Goal: Entertainment & Leisure: Consume media (video, audio)

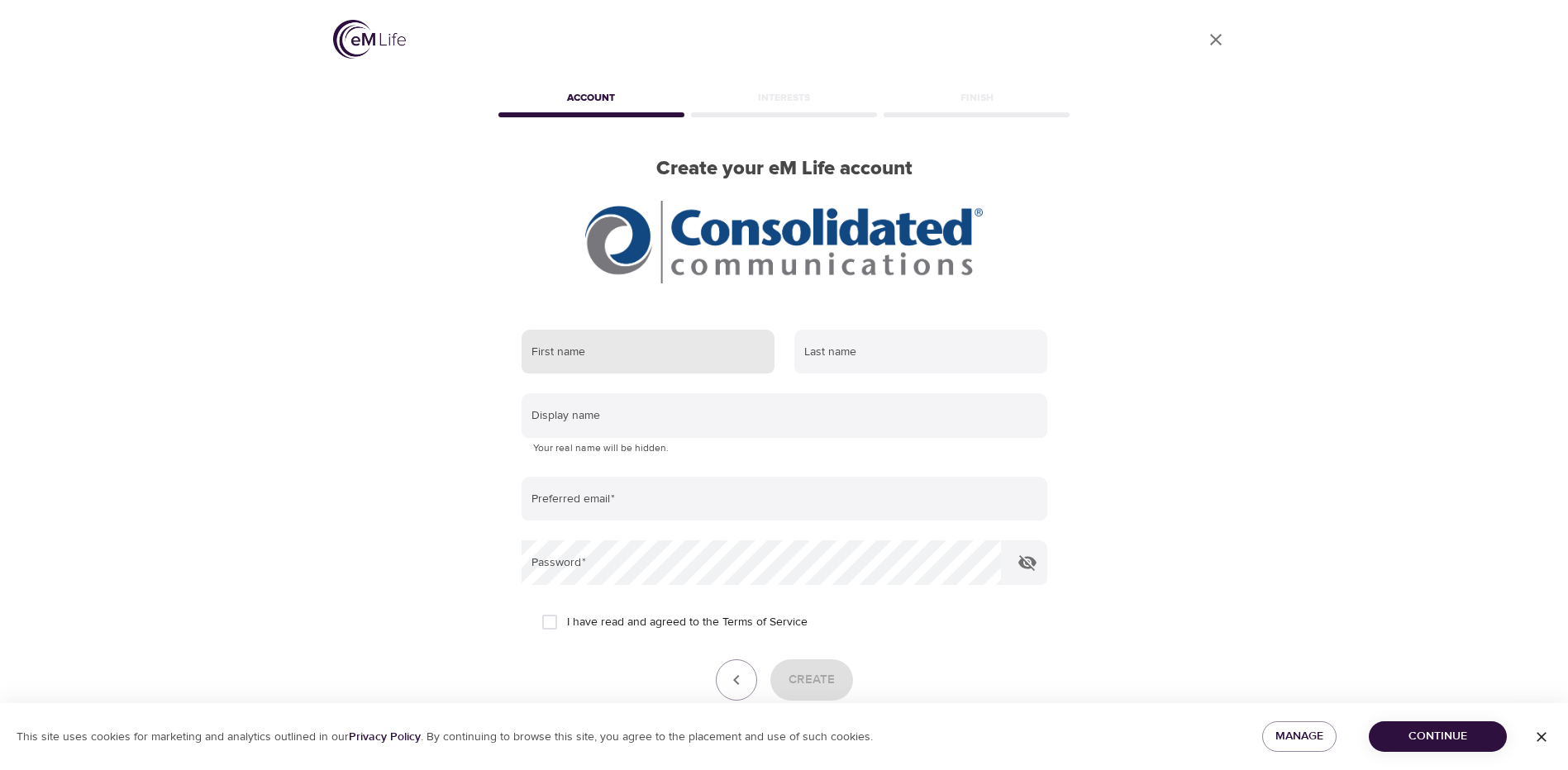
drag, startPoint x: 688, startPoint y: 349, endPoint x: 679, endPoint y: 348, distance: 9.1
click at [687, 349] on input "text" at bounding box center [647, 352] width 253 height 45
type input "[PERSON_NAME]"
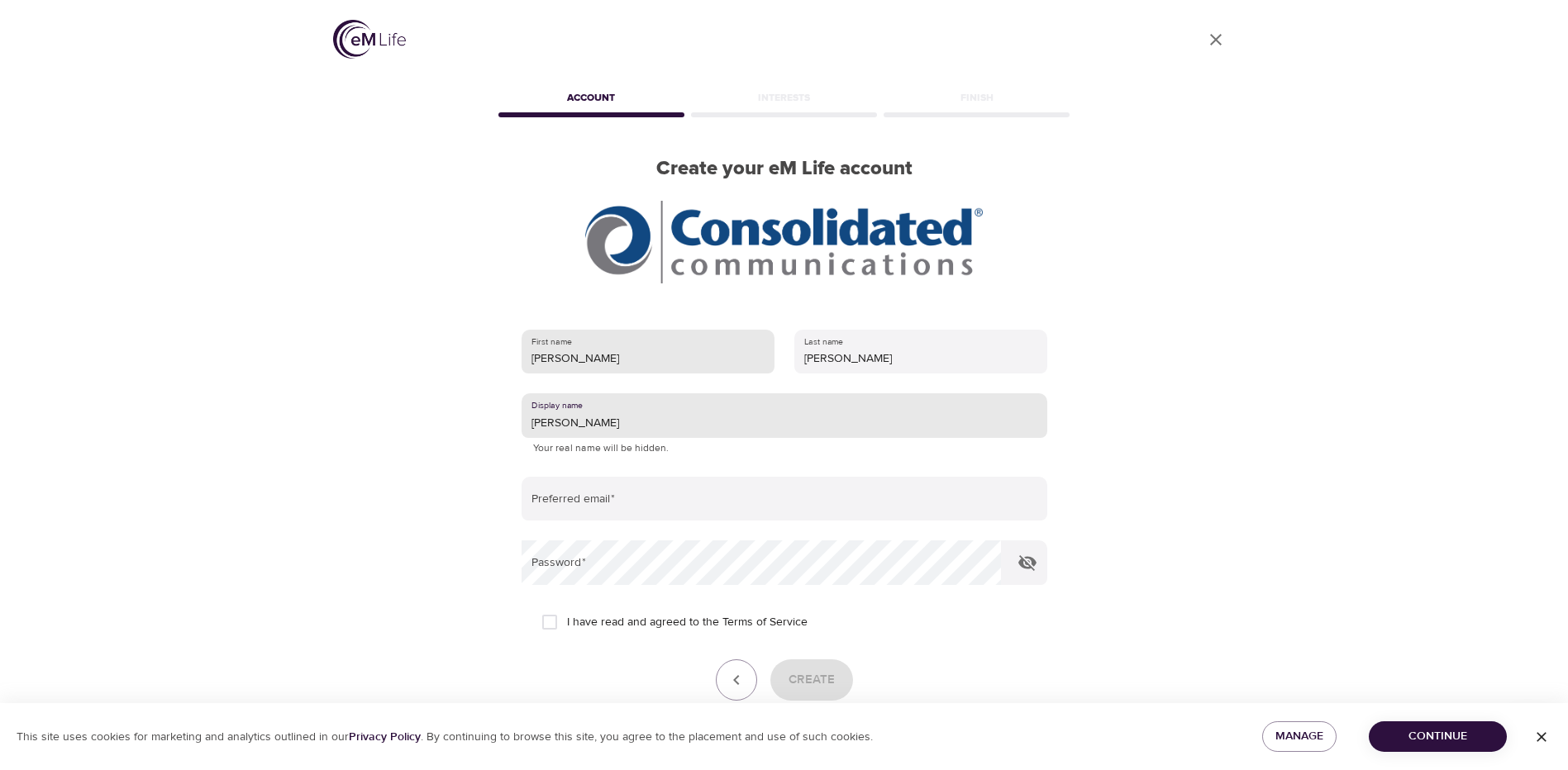
type input "[PERSON_NAME]"
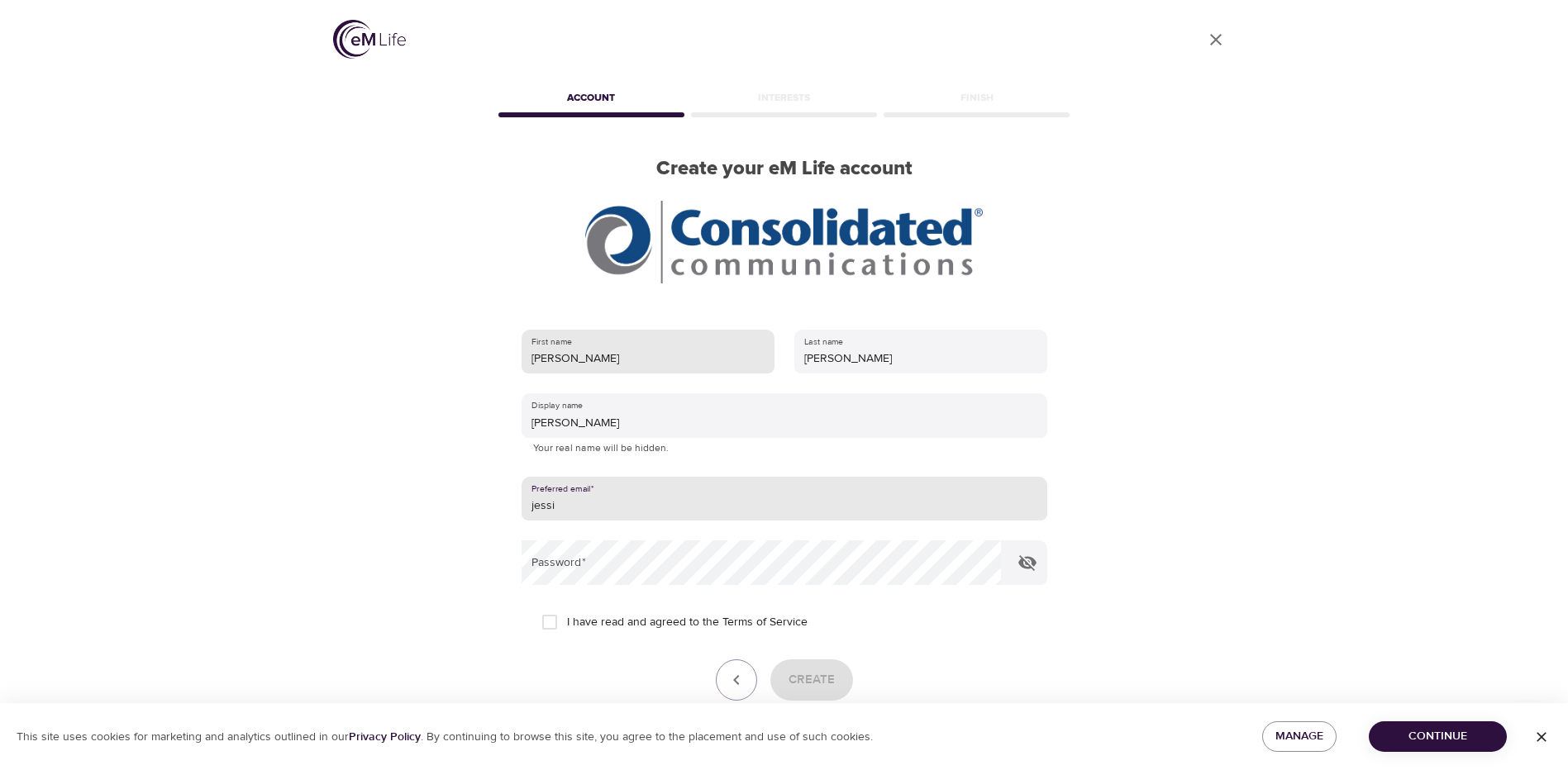
type input "[PERSON_NAME][EMAIL_ADDRESS][PERSON_NAME][DOMAIN_NAME]"
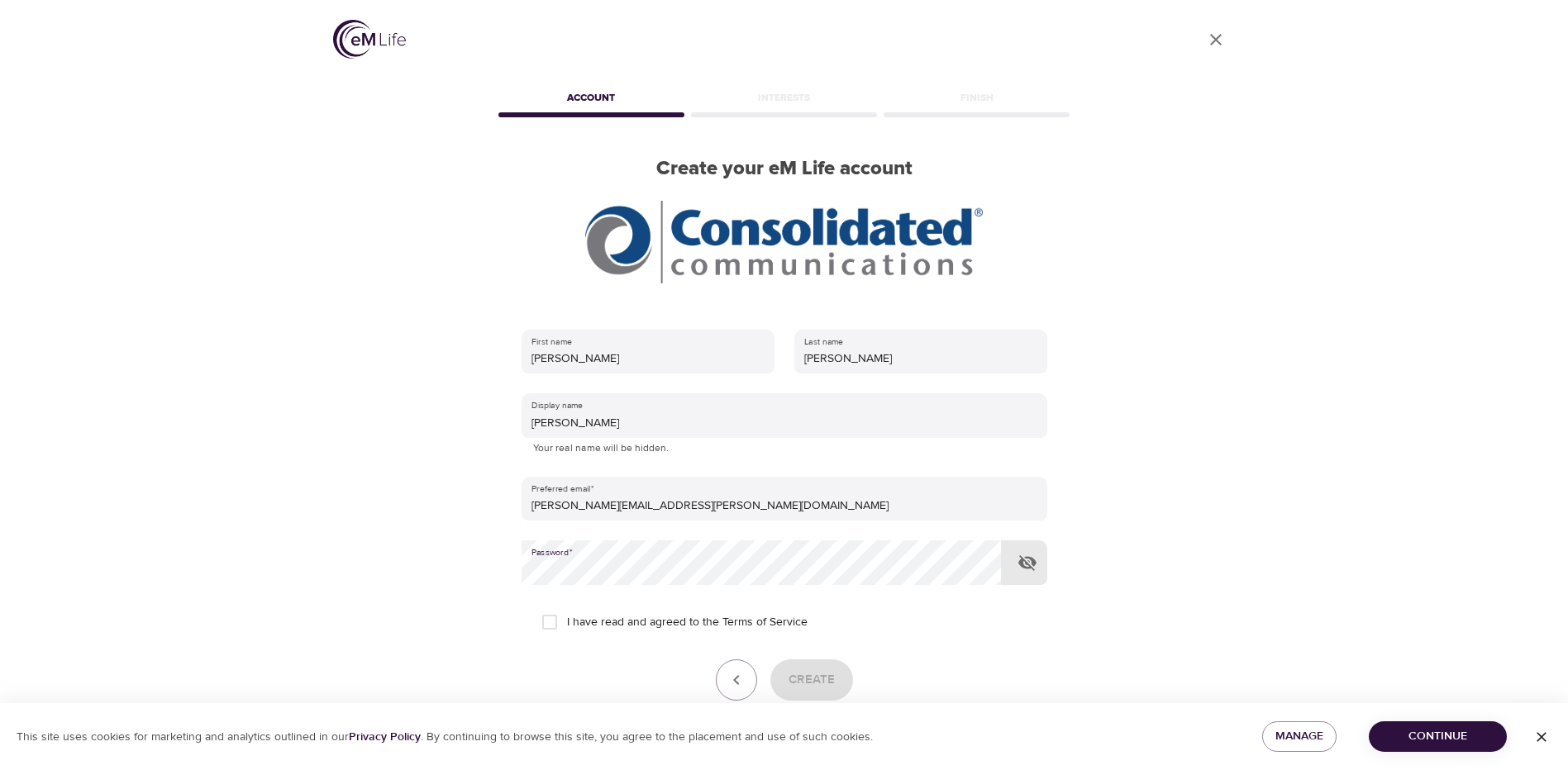
click at [557, 614] on input "I have read and agreed to the Terms of Service" at bounding box center [550, 622] width 34 height 34
checkbox input "true"
click at [798, 675] on span "Create" at bounding box center [811, 679] width 46 height 22
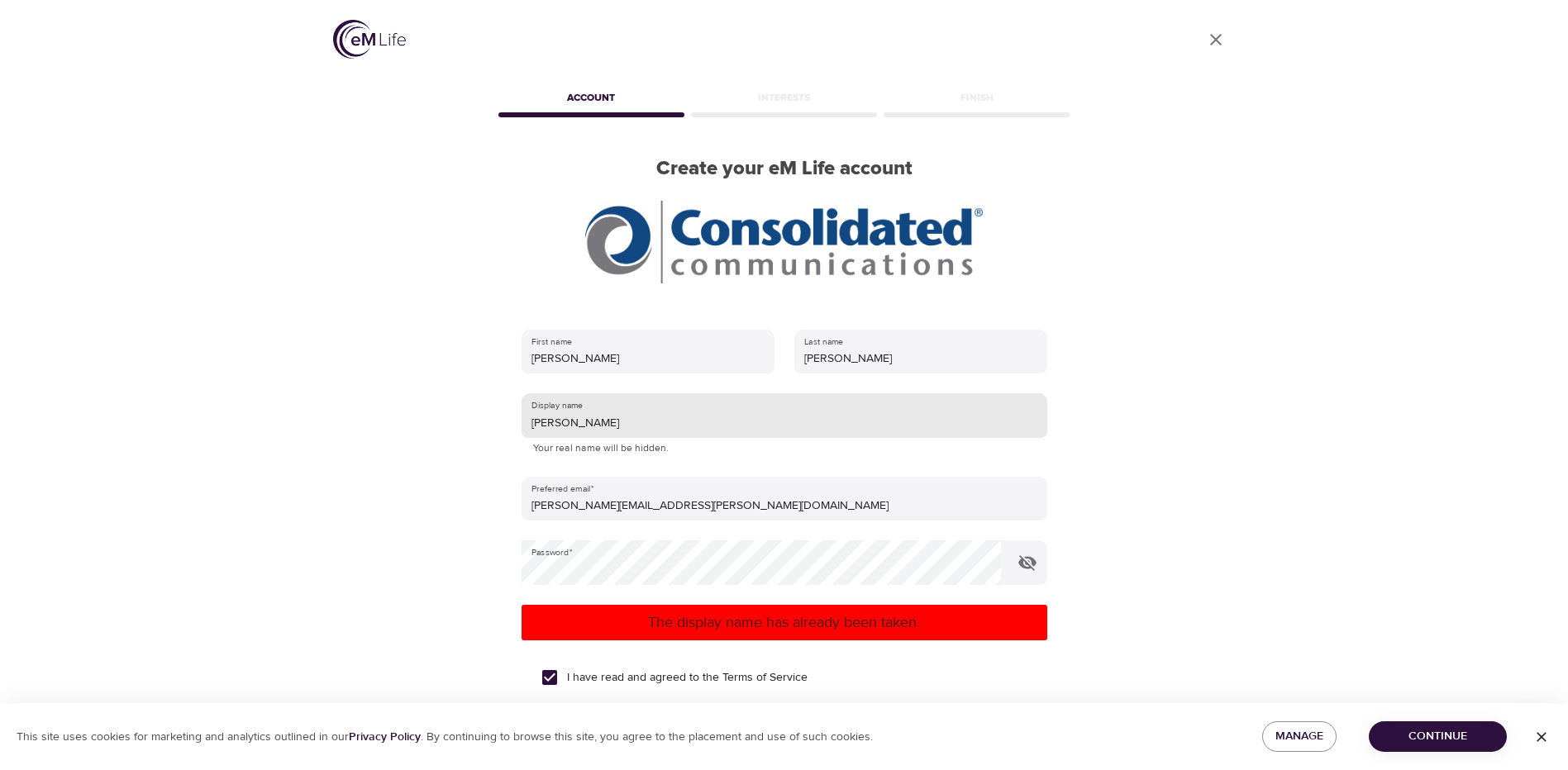
click at [675, 430] on input "[PERSON_NAME]" at bounding box center [784, 415] width 526 height 45
drag, startPoint x: 675, startPoint y: 430, endPoint x: 516, endPoint y: 429, distance: 159.0
click at [515, 429] on div "First name [PERSON_NAME] Last name [PERSON_NAME] Display name [PERSON_NAME] You…" at bounding box center [784, 566] width 578 height 525
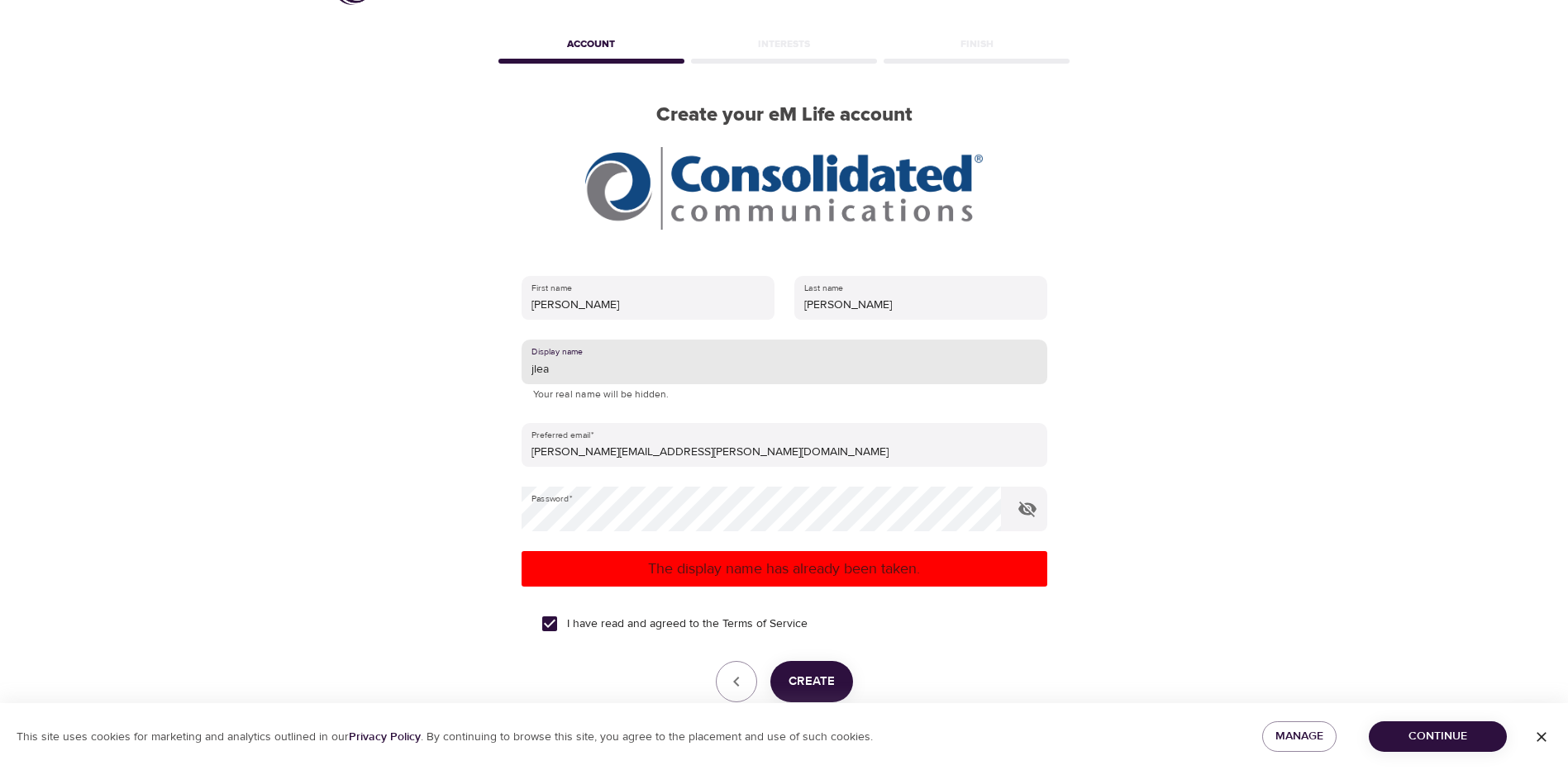
scroll to position [83, 0]
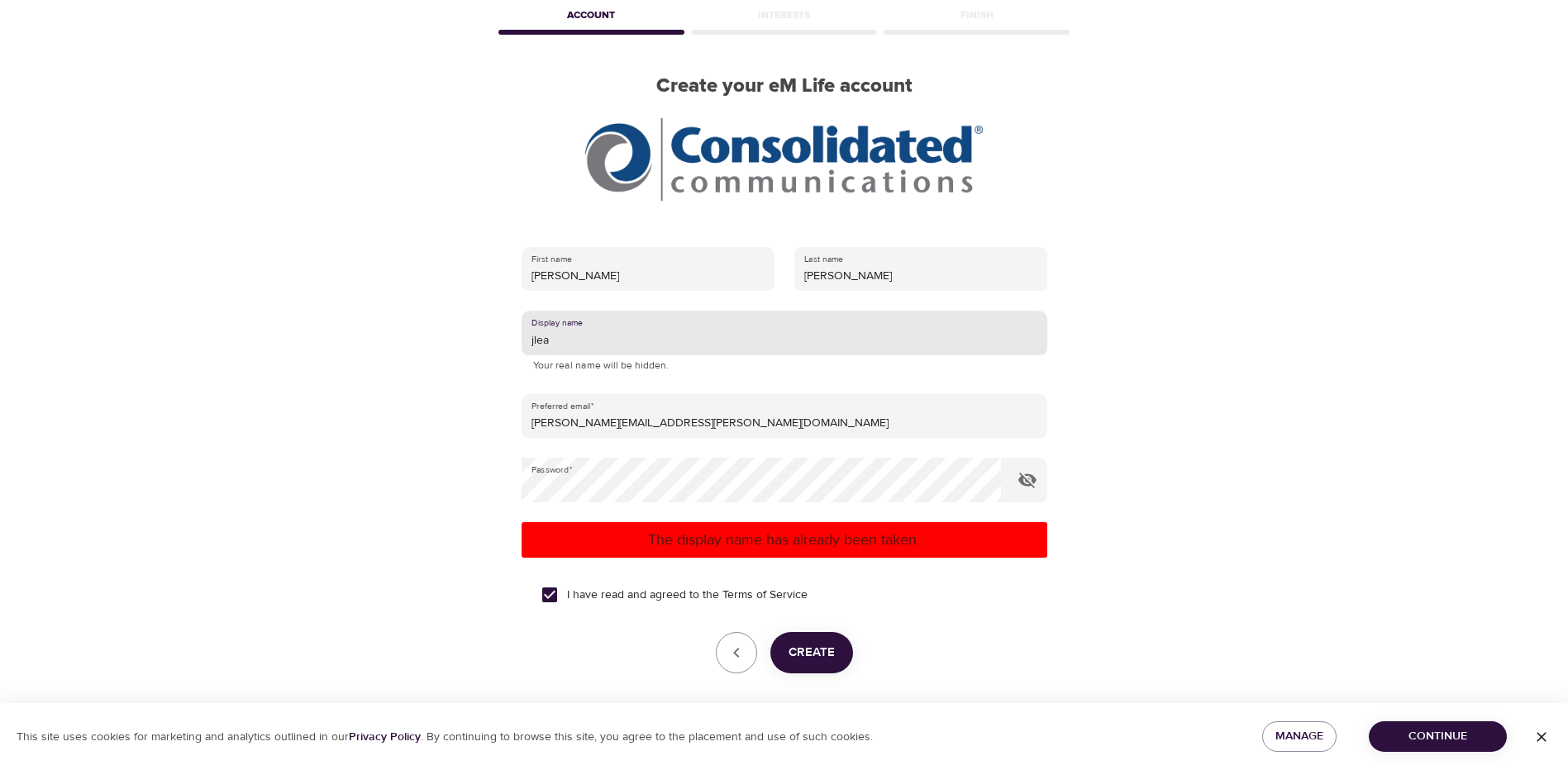
type input "jlea"
click at [843, 659] on button "Create" at bounding box center [811, 652] width 83 height 41
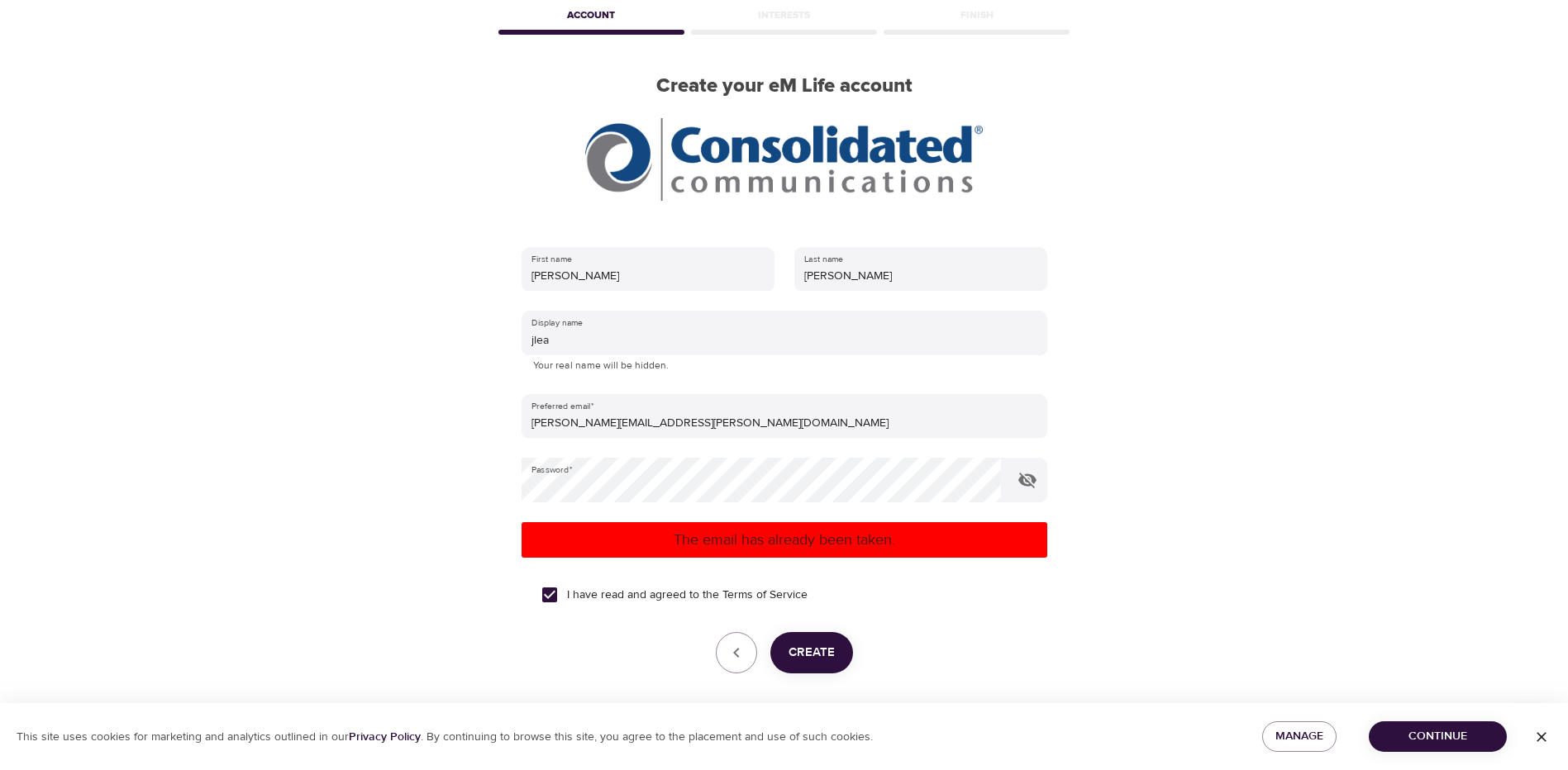
click at [817, 662] on span "Create" at bounding box center [811, 653] width 46 height 22
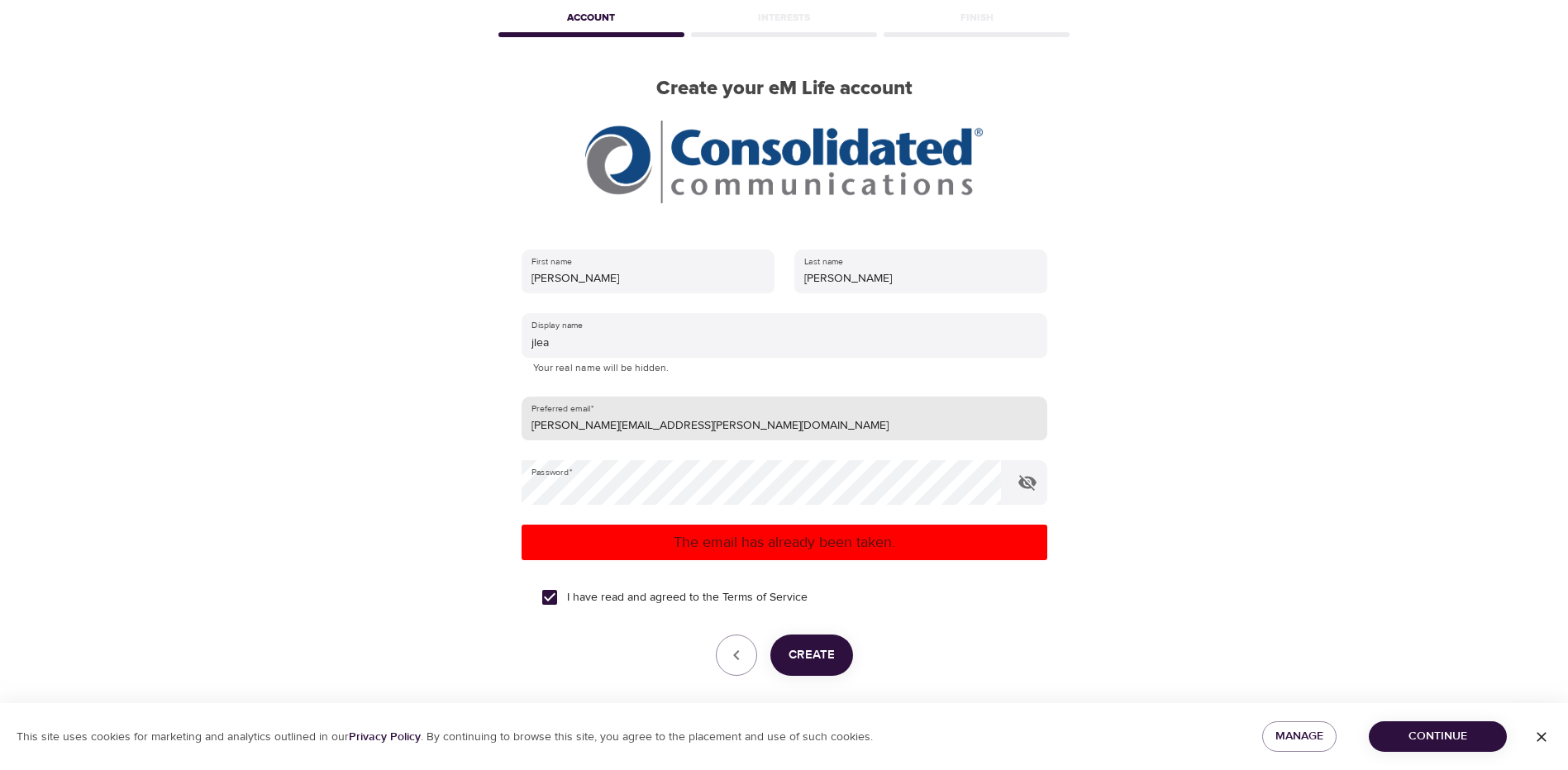
scroll to position [60, 0]
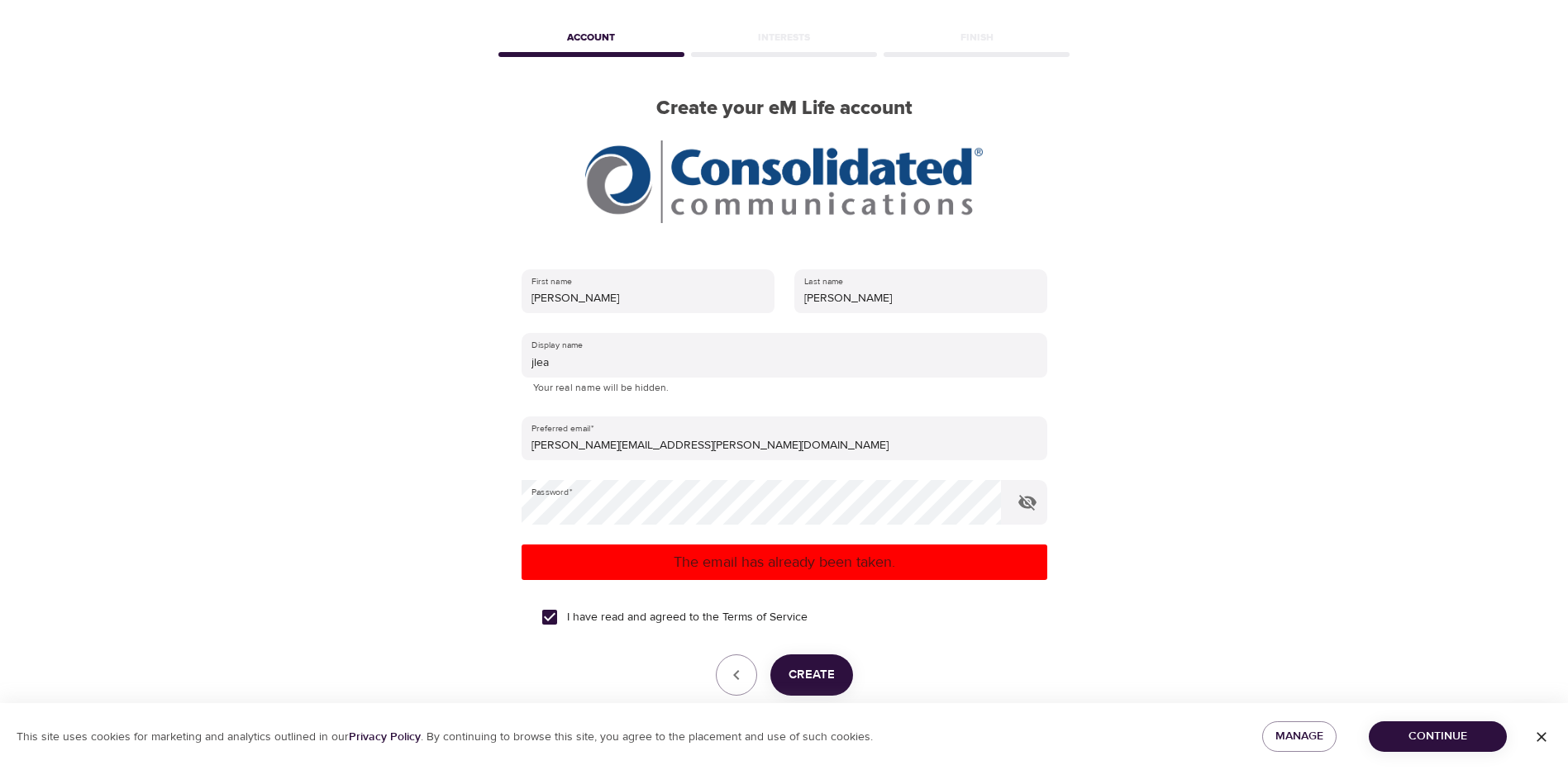
click at [1533, 738] on icon "button" at bounding box center [1540, 737] width 16 height 16
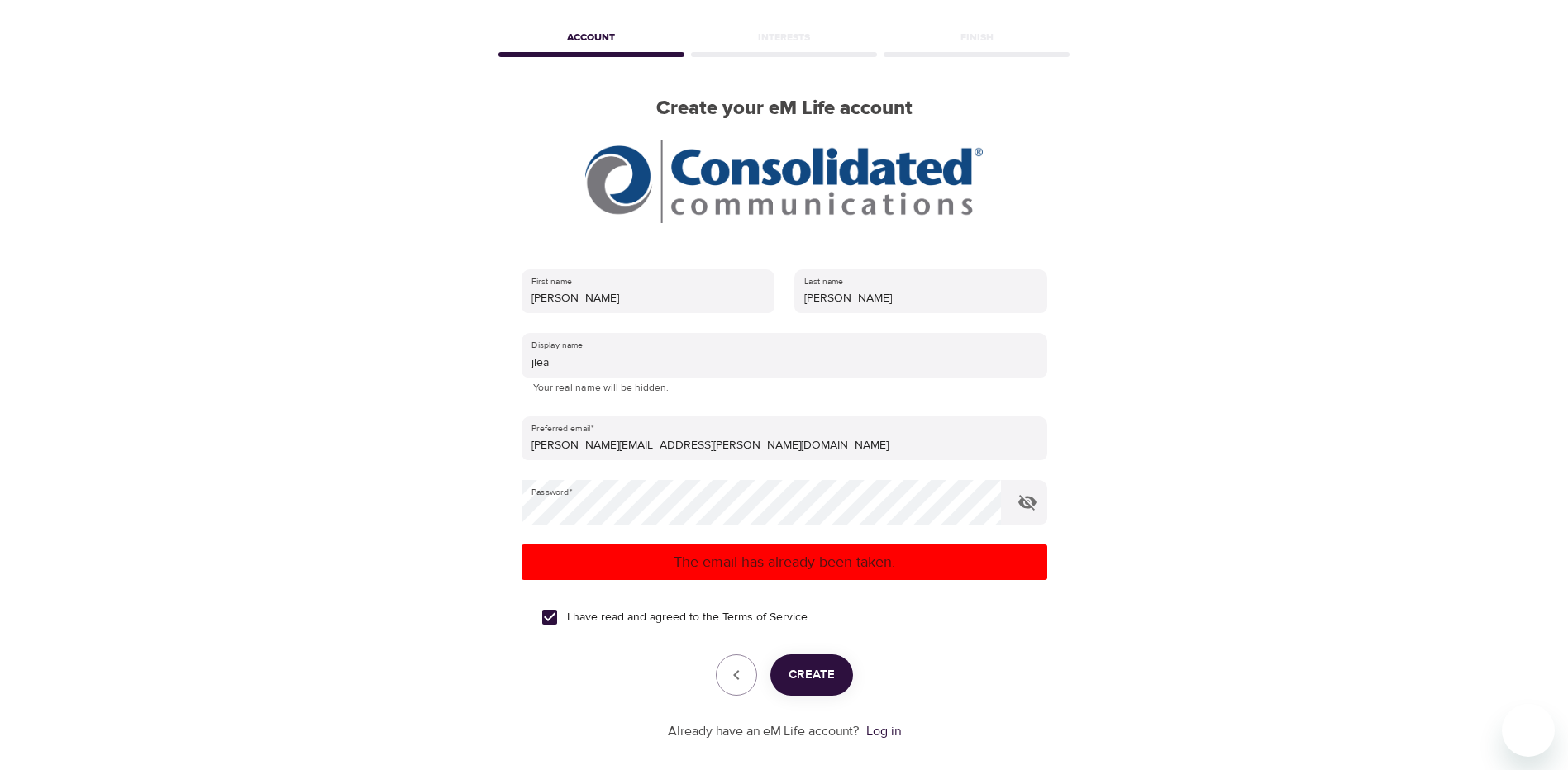
click at [594, 43] on div "Account" at bounding box center [592, 40] width 193 height 33
click at [766, 143] on img at bounding box center [784, 181] width 397 height 83
click at [783, 178] on img at bounding box center [784, 181] width 397 height 83
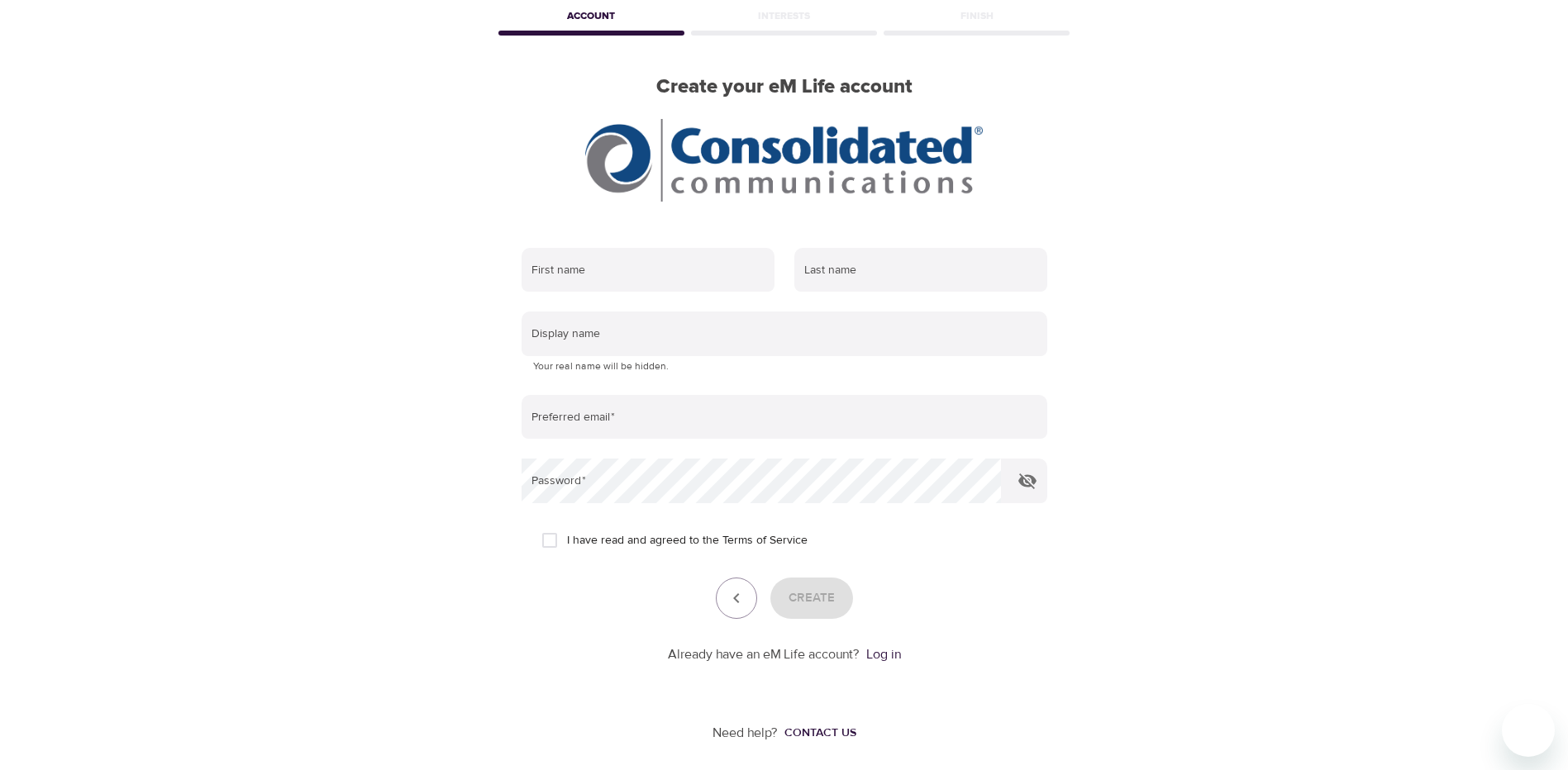
scroll to position [88, 0]
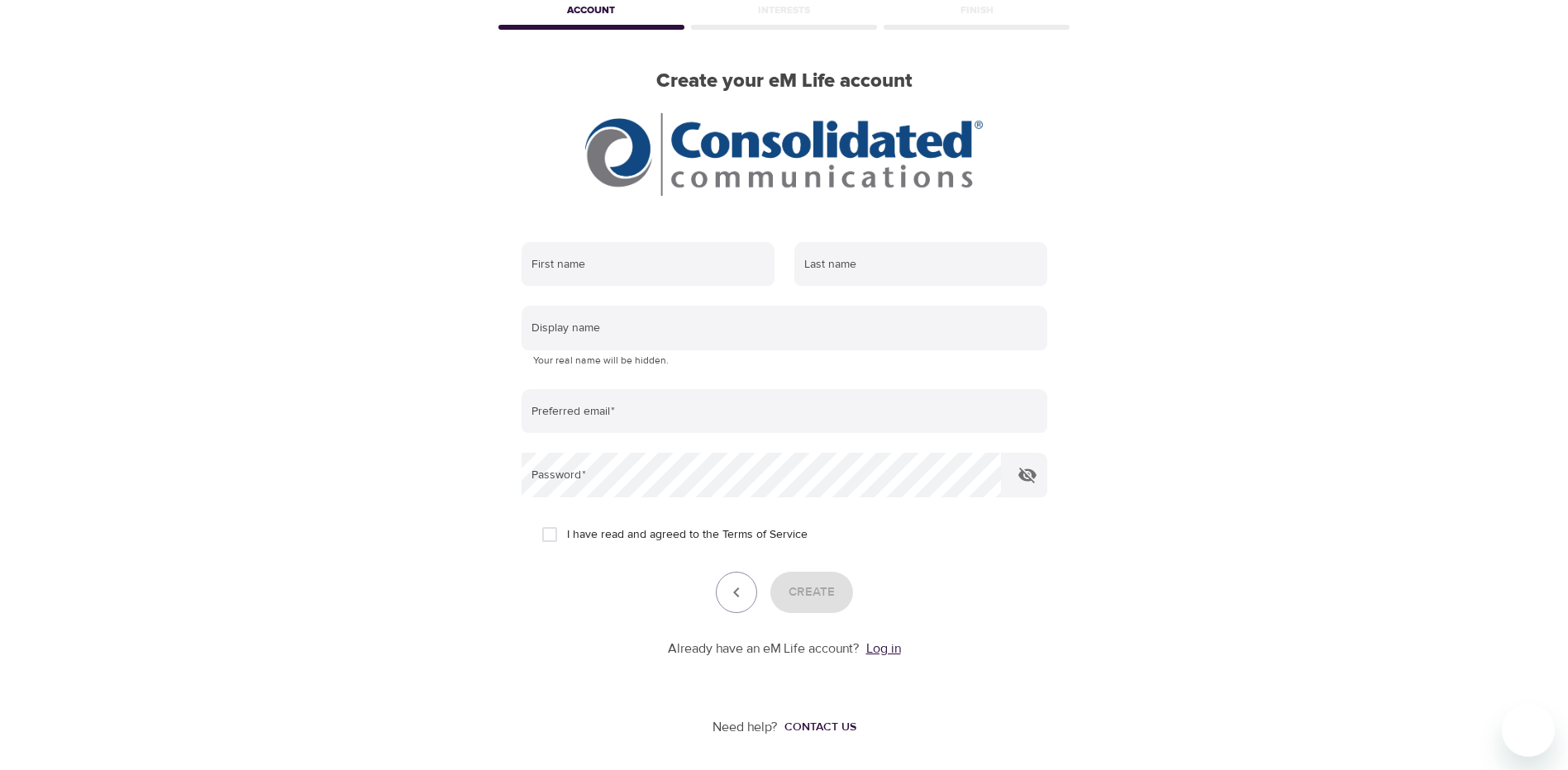
click at [878, 649] on link "Log in" at bounding box center [884, 648] width 34 height 16
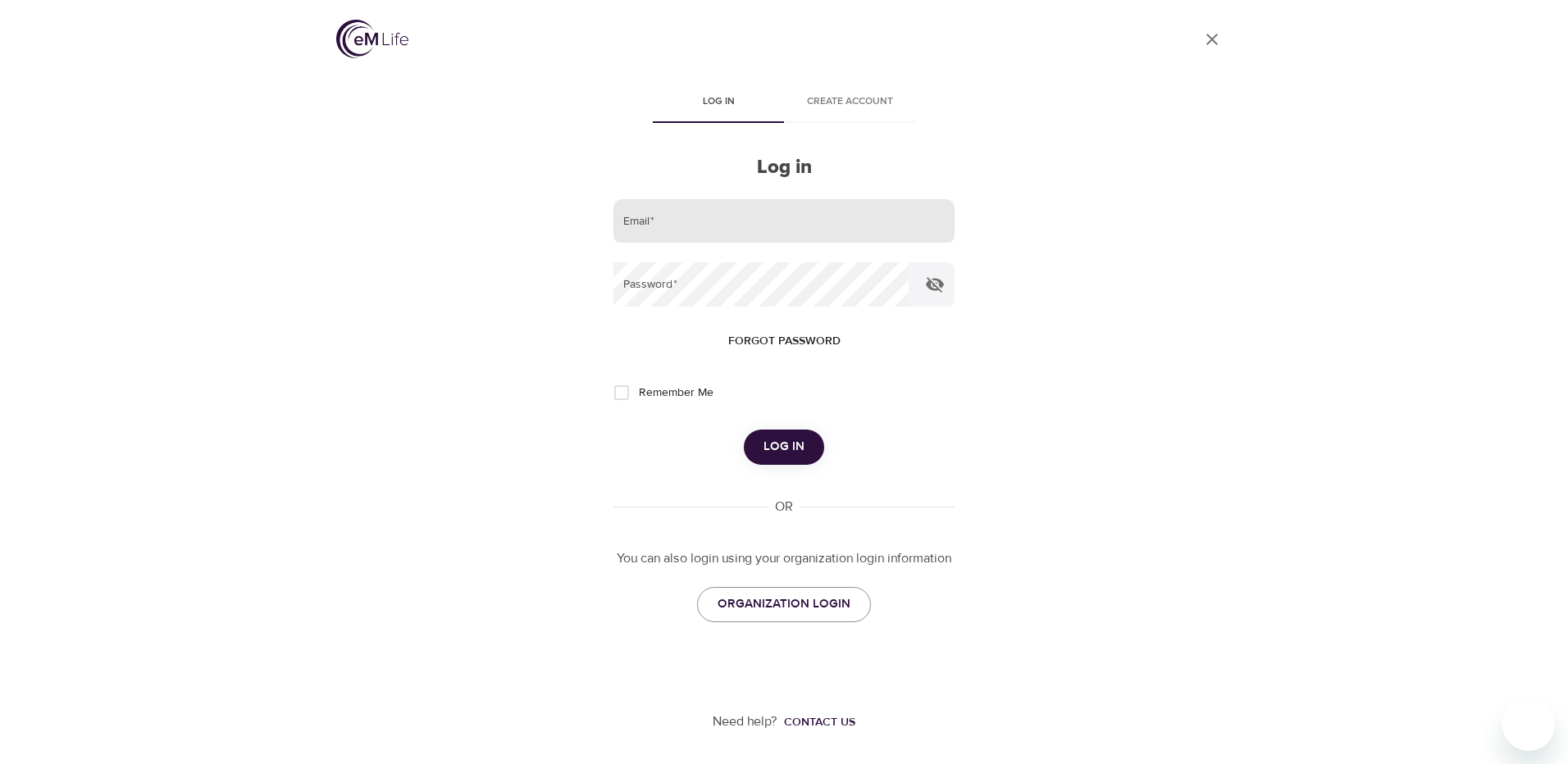
click at [677, 221] on input "email" at bounding box center [784, 221] width 341 height 44
type input "[PERSON_NAME][EMAIL_ADDRESS][PERSON_NAME][DOMAIN_NAME]"
click at [620, 390] on input "Remember Me" at bounding box center [621, 393] width 34 height 34
checkbox input "true"
click at [796, 443] on span "Log in" at bounding box center [783, 447] width 41 height 22
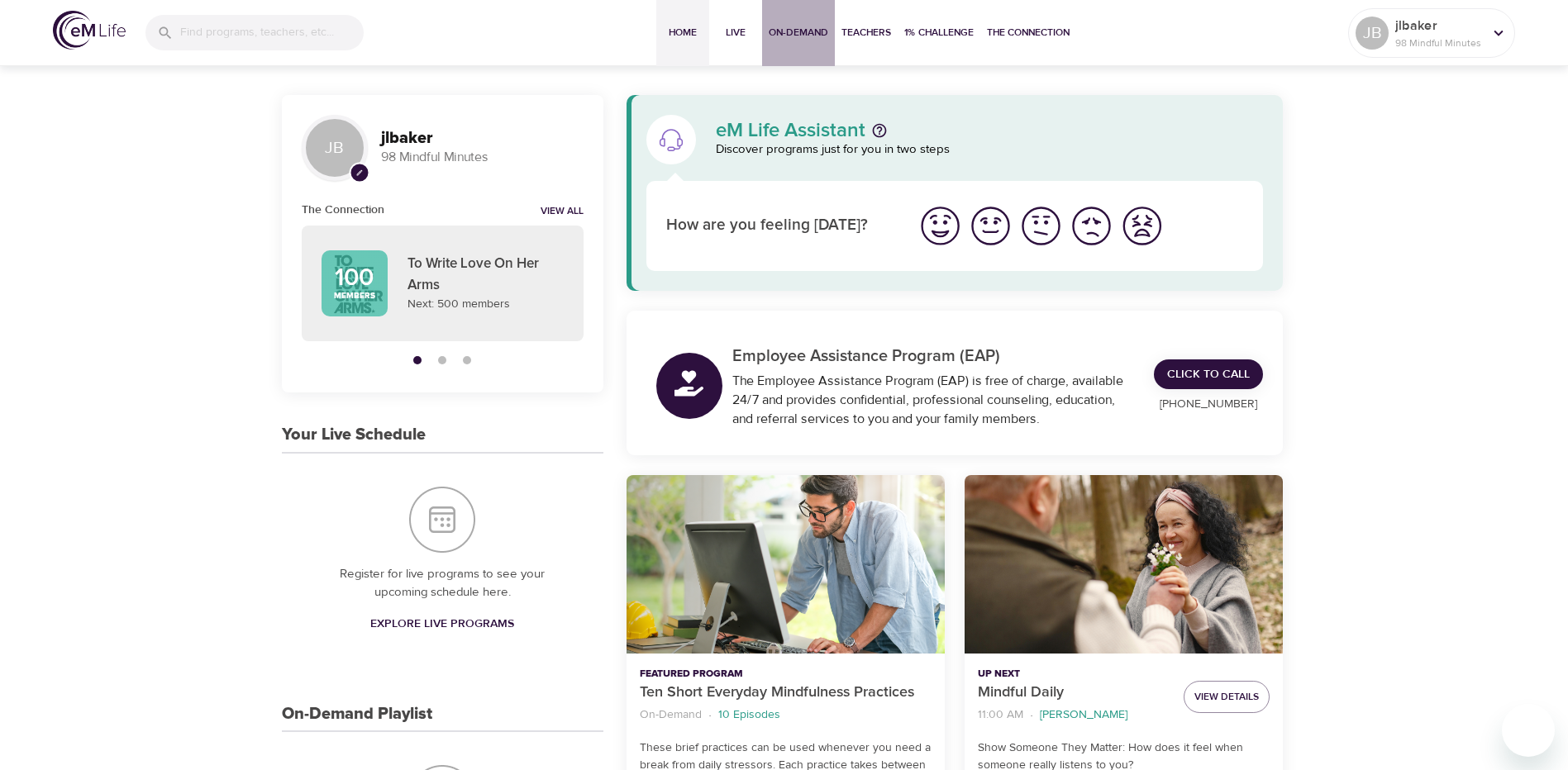
click at [806, 38] on span "On-Demand" at bounding box center [798, 32] width 59 height 17
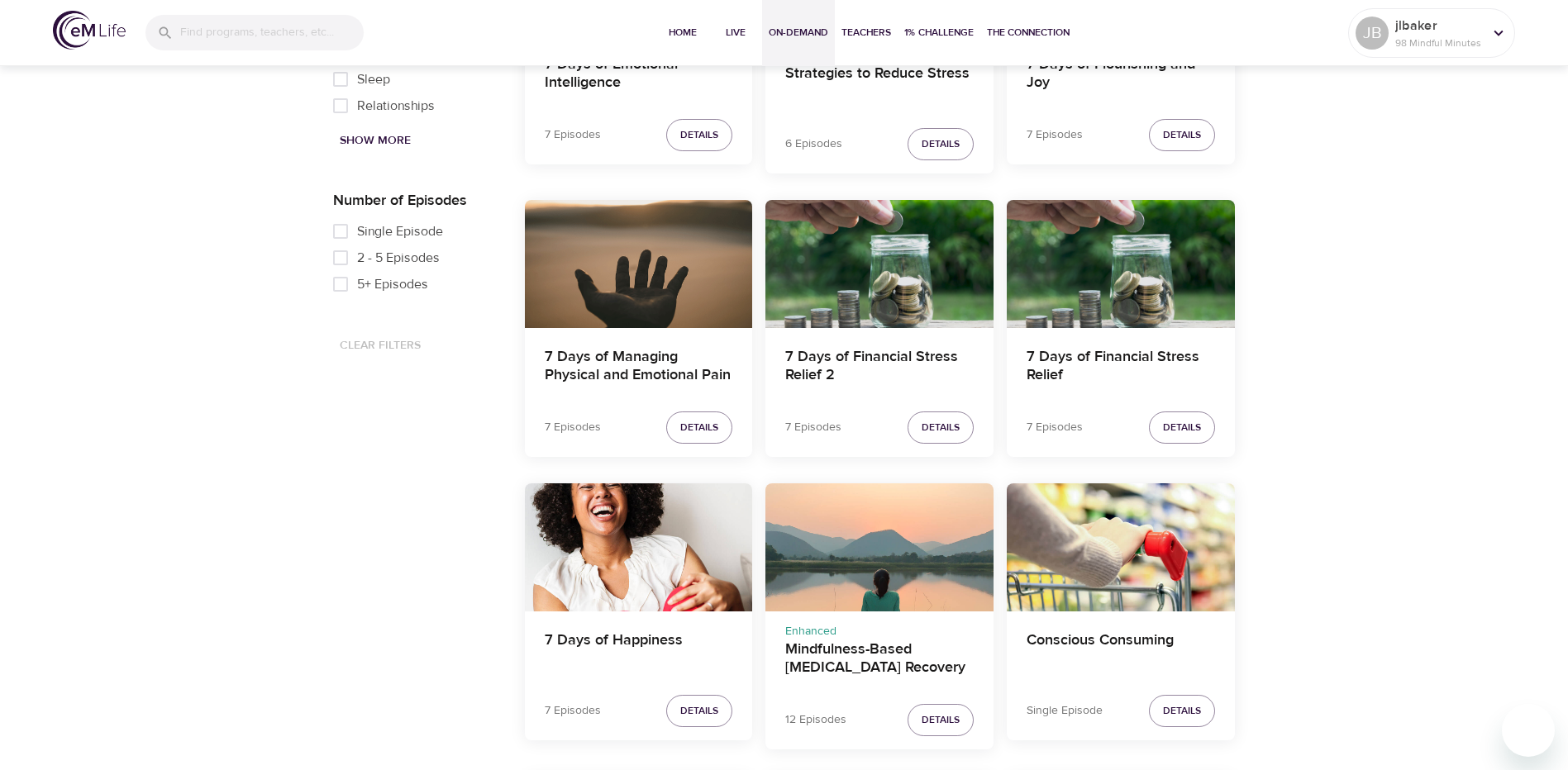
scroll to position [1322, 0]
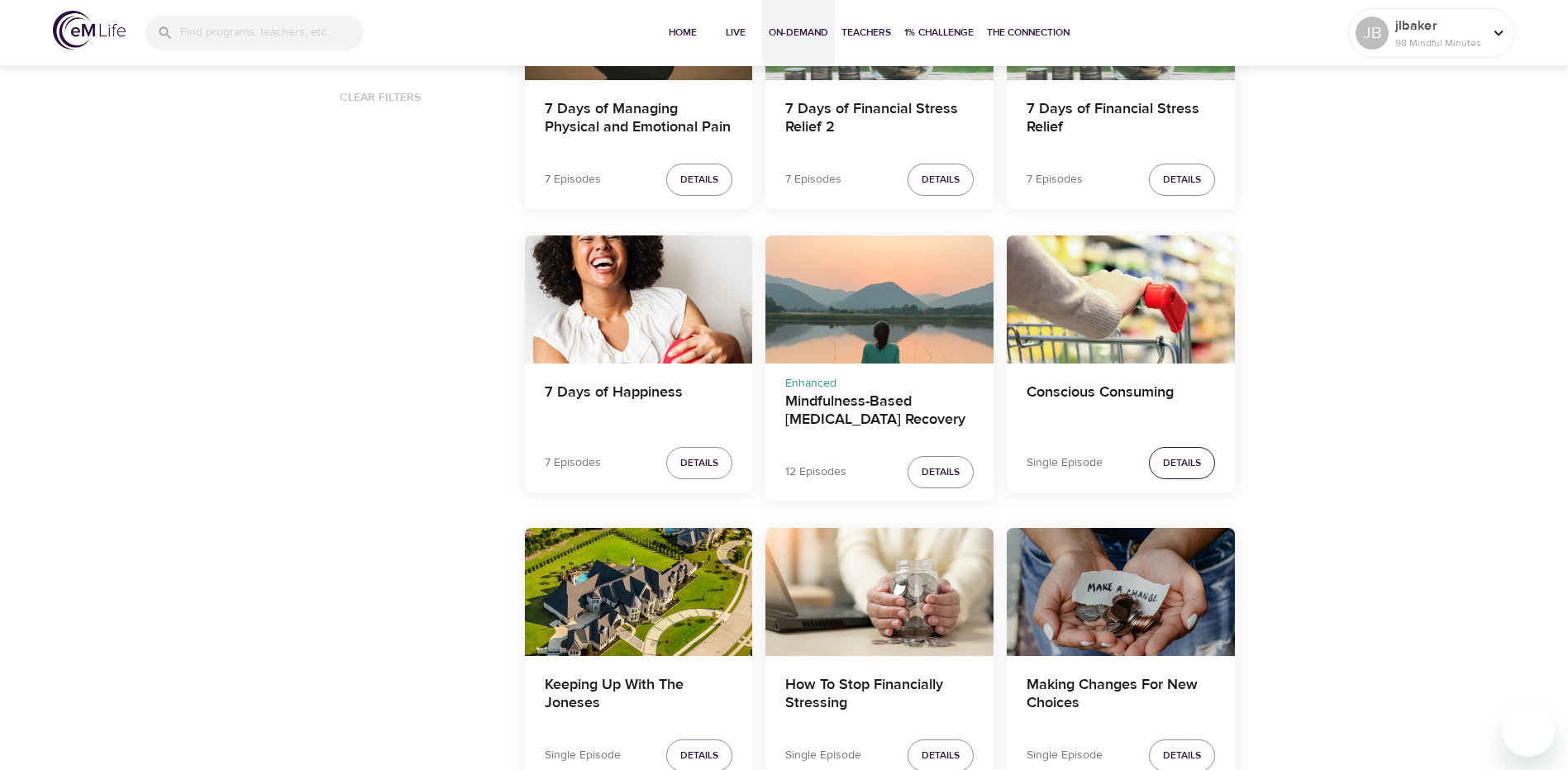
drag, startPoint x: 1186, startPoint y: 465, endPoint x: 1181, endPoint y: 477, distance: 13.0
click at [1186, 468] on span "Details" at bounding box center [1181, 463] width 38 height 17
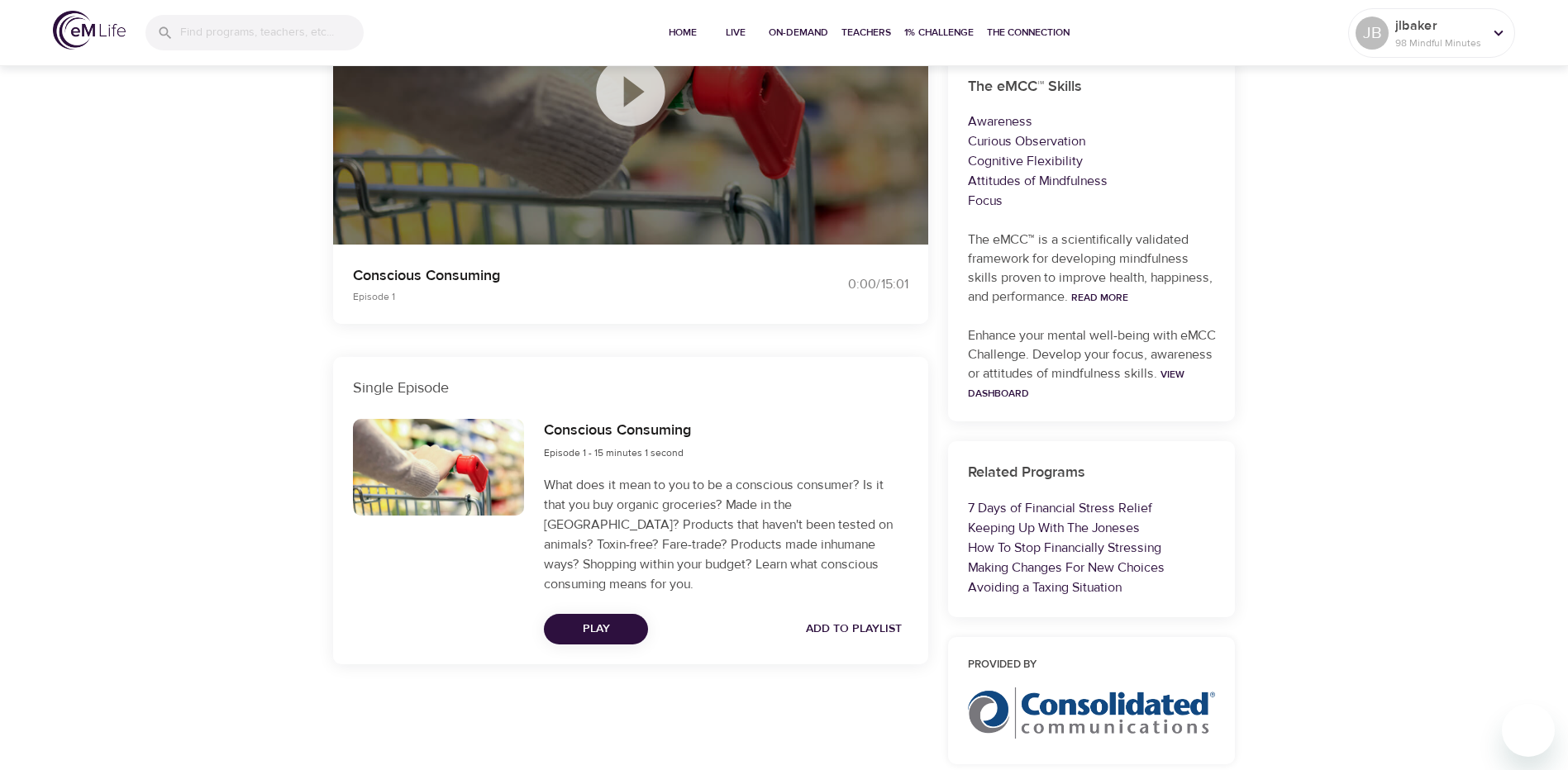
scroll to position [165, 0]
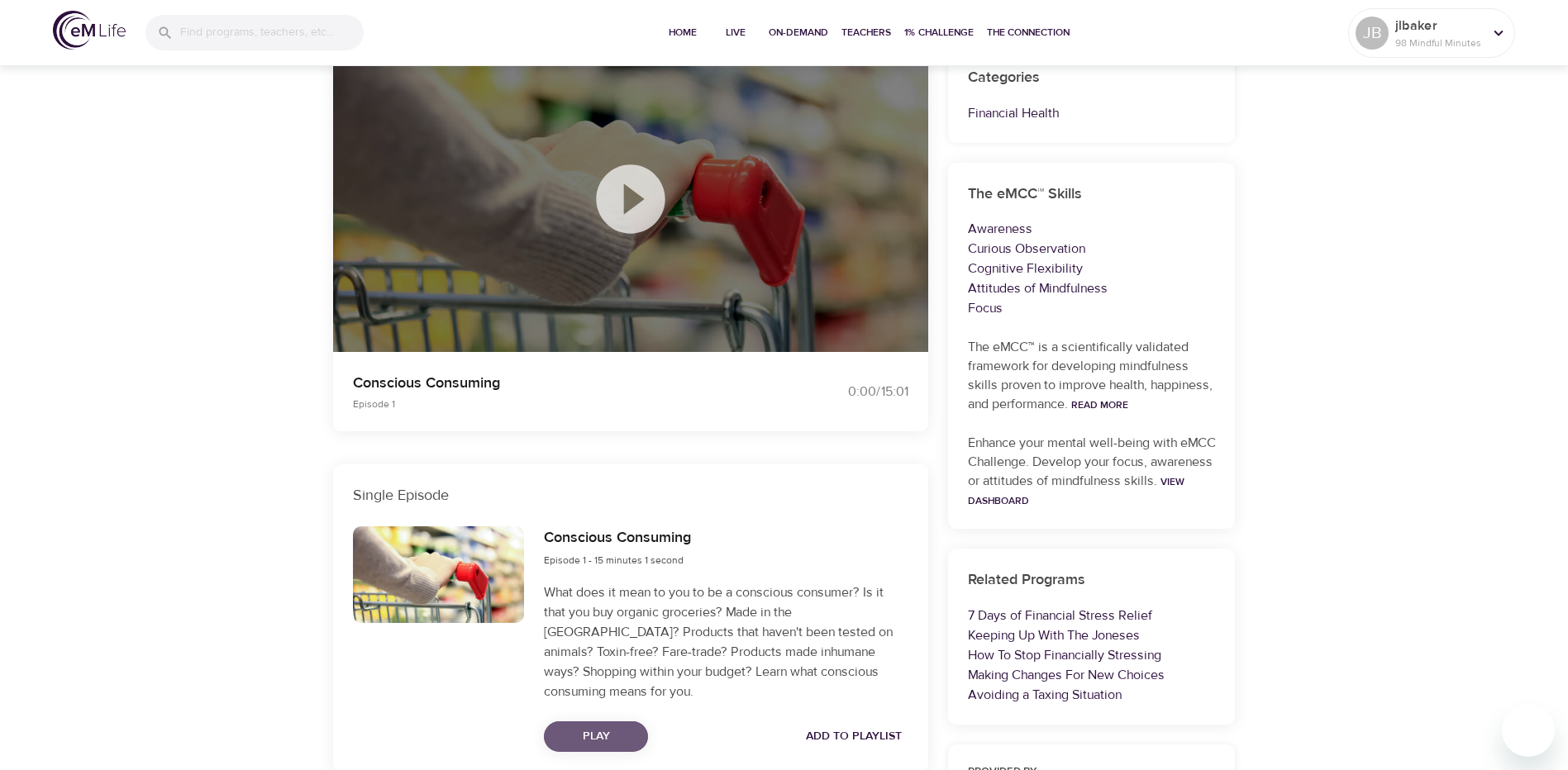
click at [619, 726] on span "Play" at bounding box center [596, 737] width 77 height 21
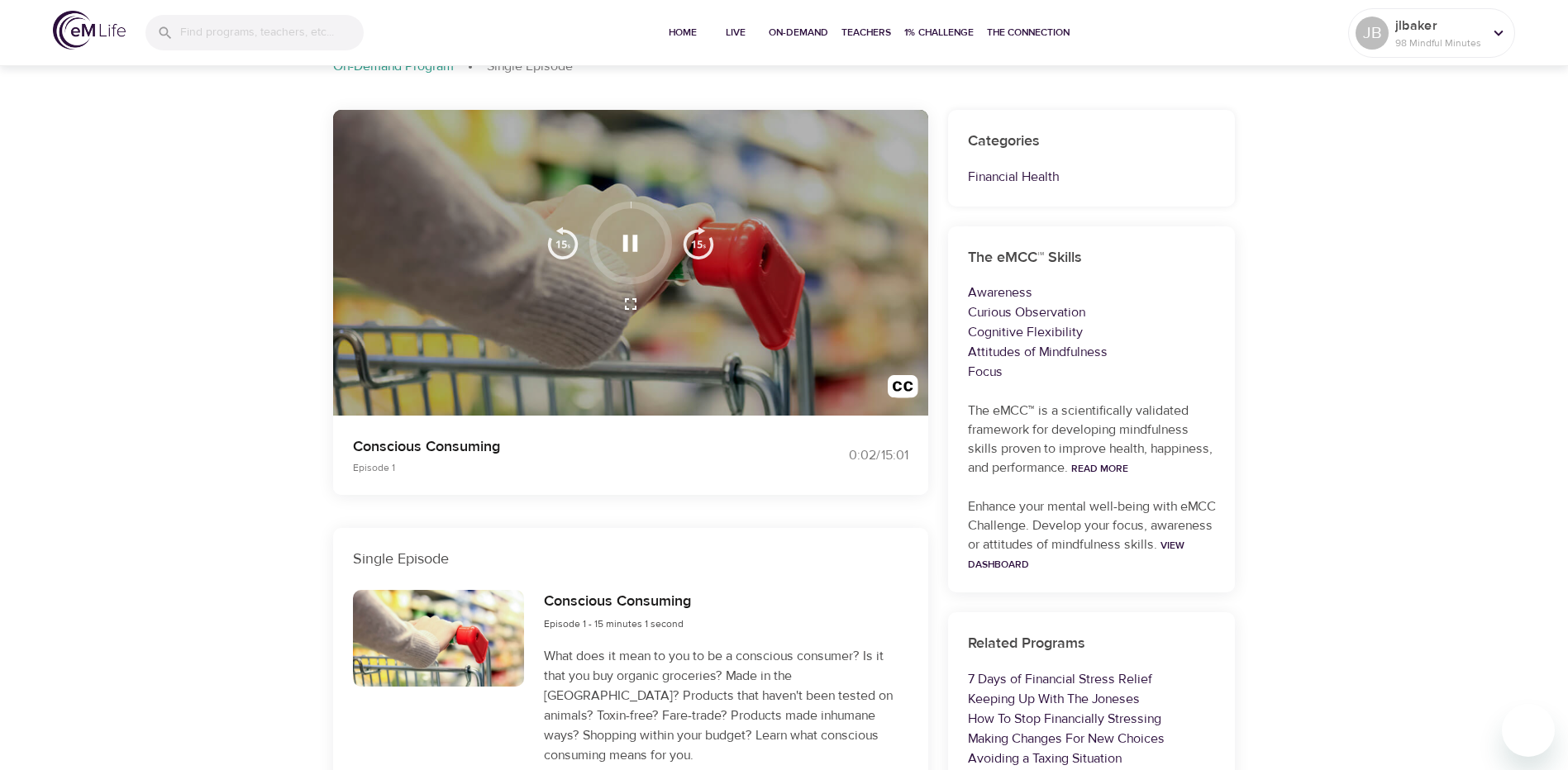
scroll to position [0, 0]
